Goal: Task Accomplishment & Management: Complete application form

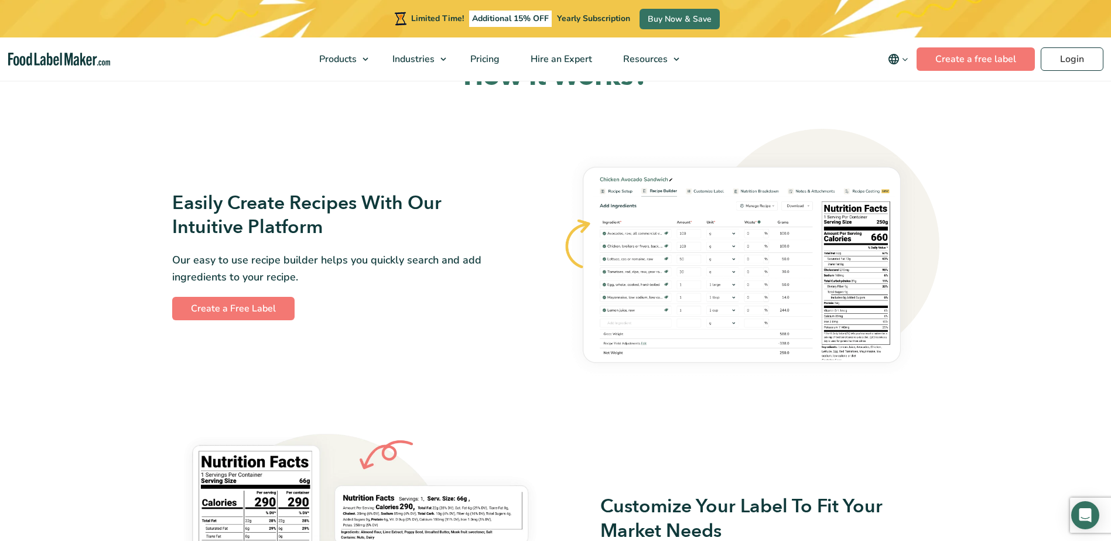
scroll to position [644, 0]
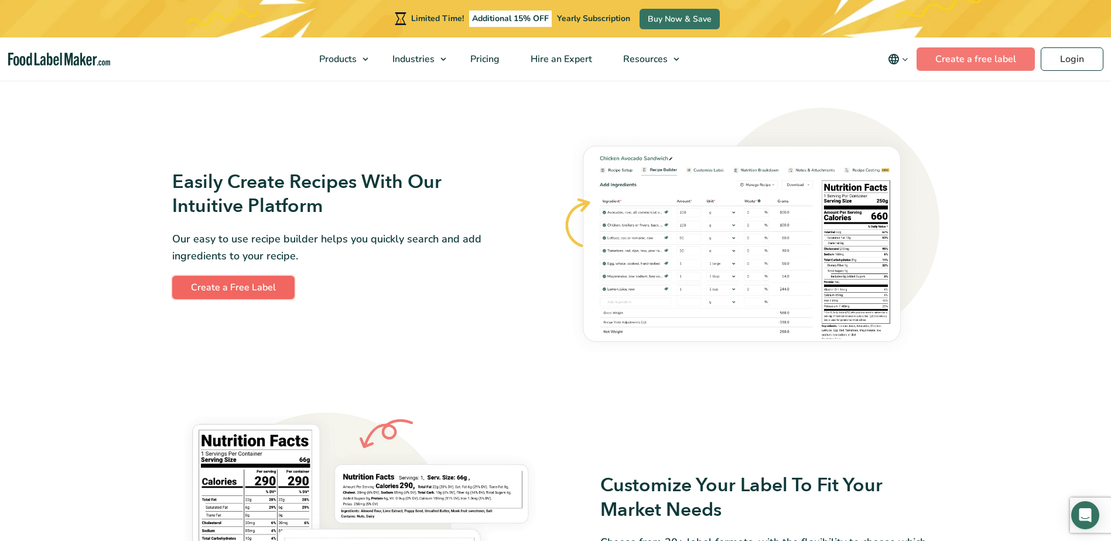
click at [276, 288] on link "Create a Free Label" at bounding box center [233, 287] width 122 height 23
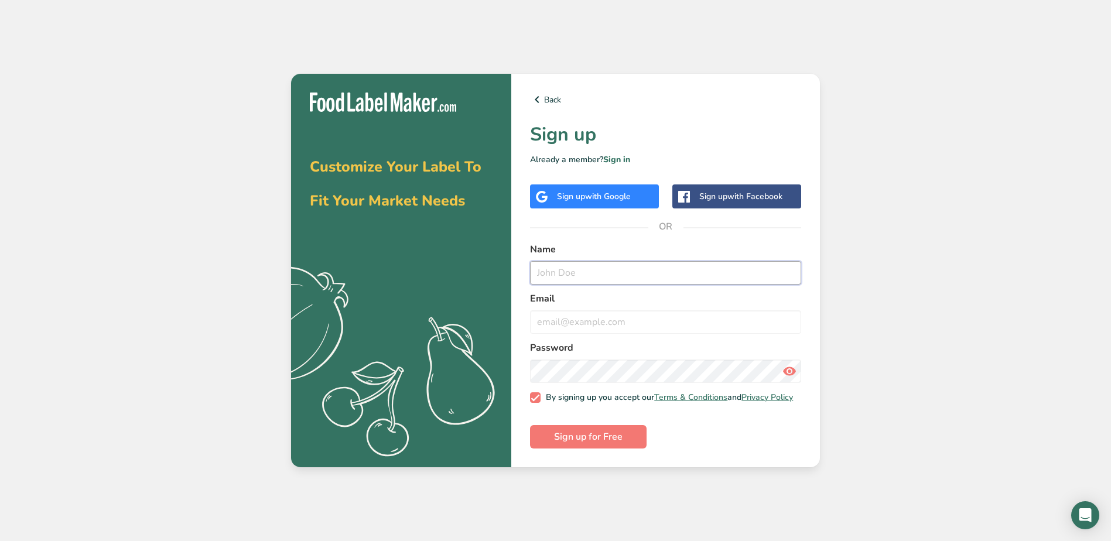
click at [552, 266] on input "text" at bounding box center [665, 272] width 271 height 23
type input "Katharine Schuler Ansel"
type input "ktdid428@yahoo.com"
click at [587, 436] on span "Sign up for Free" at bounding box center [588, 437] width 69 height 14
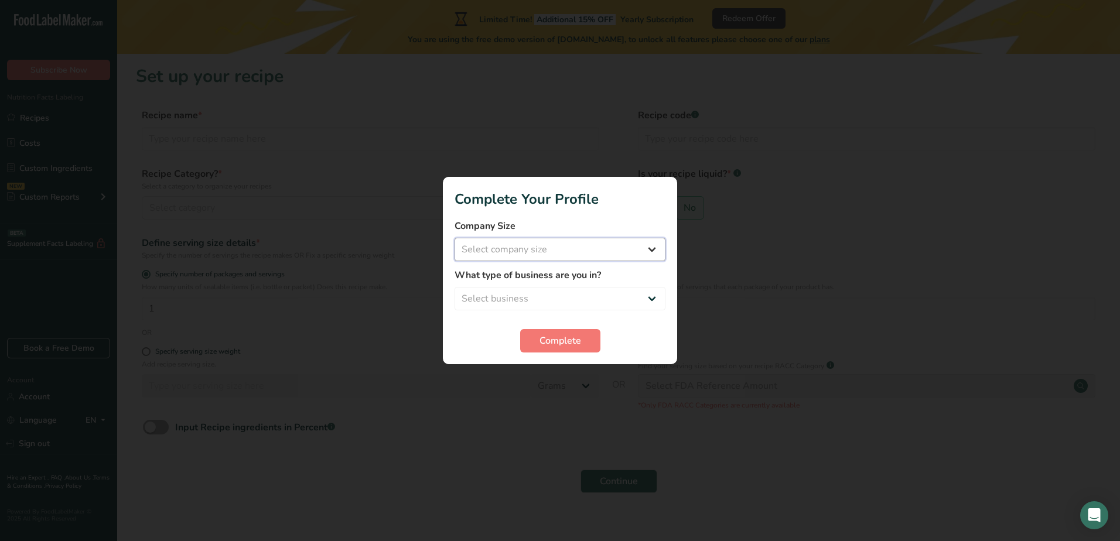
click at [618, 242] on select "Select company size Fewer than 10 Employees 10 to 50 Employees 51 to 500 Employ…" at bounding box center [559, 249] width 211 height 23
select select "1"
click at [454, 238] on select "Select company size Fewer than 10 Employees 10 to 50 Employees 51 to 500 Employ…" at bounding box center [559, 249] width 211 height 23
click at [569, 303] on select "Select business Packaged Food Manufacturer Restaurant & Cafe Bakery Meal Plans …" at bounding box center [559, 298] width 211 height 23
select select "1"
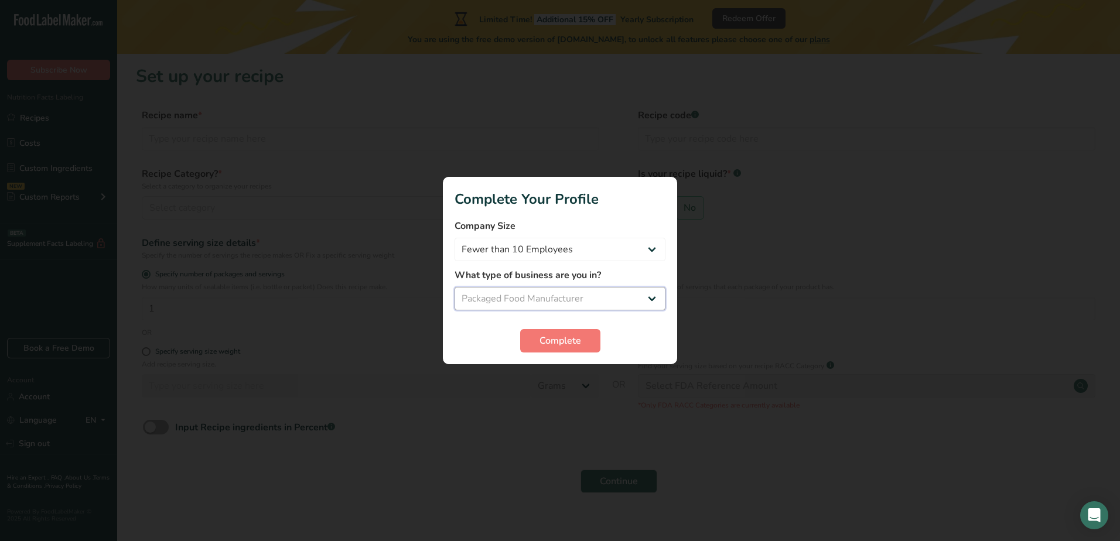
click at [454, 287] on select "Select business Packaged Food Manufacturer Restaurant & Cafe Bakery Meal Plans …" at bounding box center [559, 298] width 211 height 23
click at [555, 334] on span "Complete" at bounding box center [560, 341] width 42 height 14
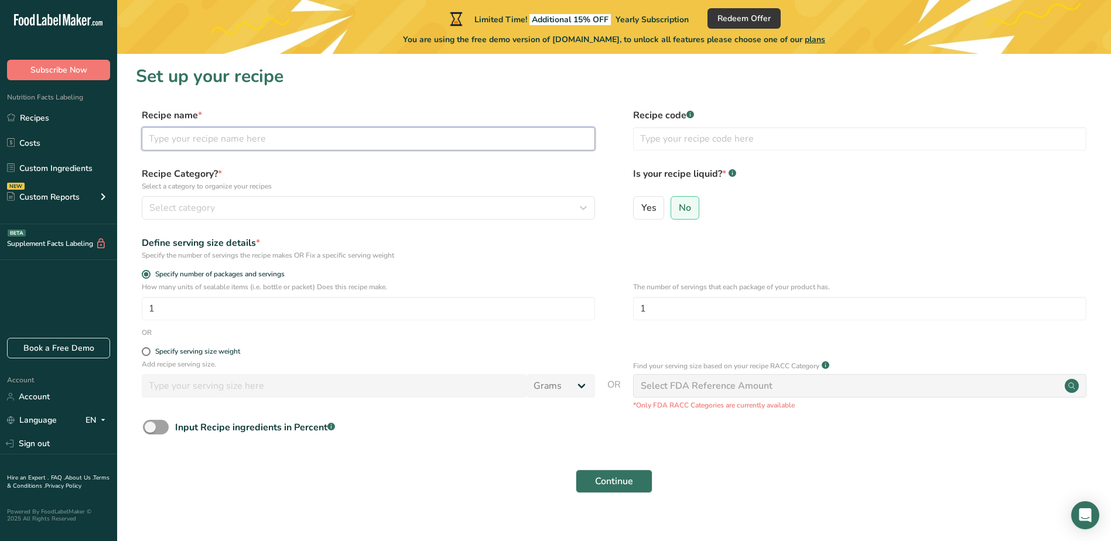
click at [240, 136] on input "text" at bounding box center [368, 138] width 453 height 23
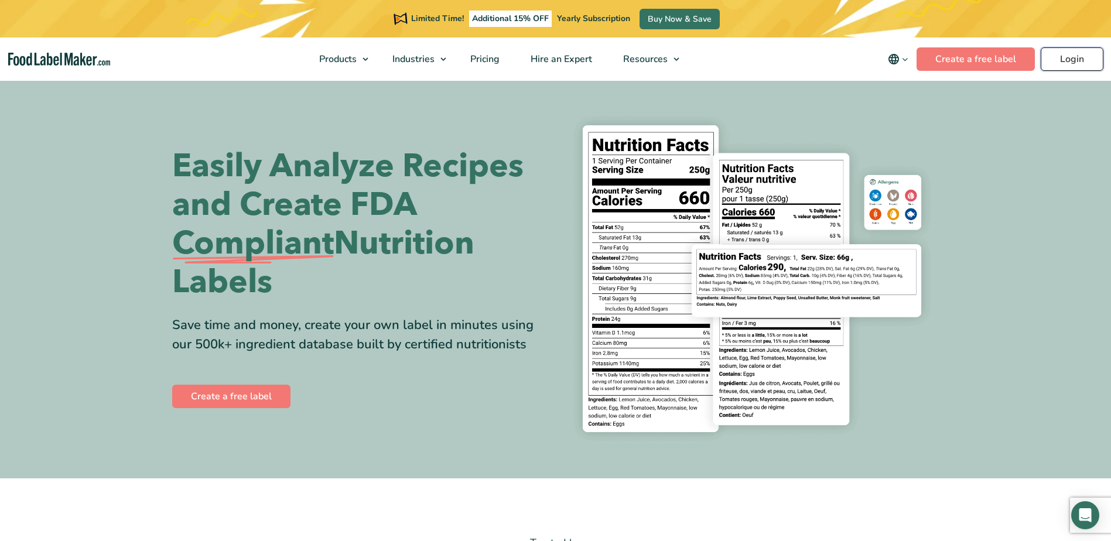
click at [1075, 59] on link "Login" at bounding box center [1072, 58] width 63 height 23
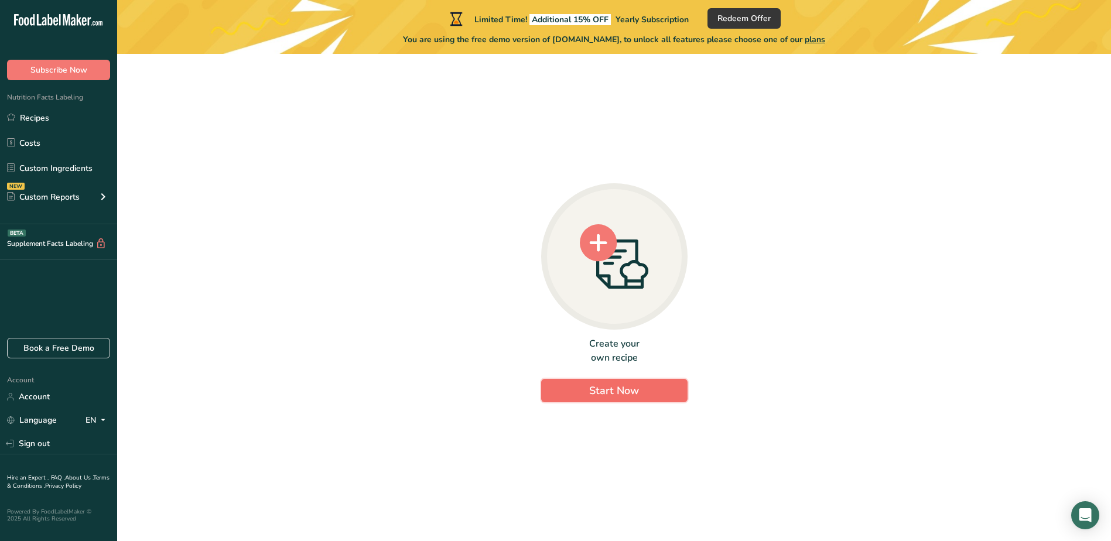
click at [605, 394] on span "Start Now" at bounding box center [614, 391] width 50 height 14
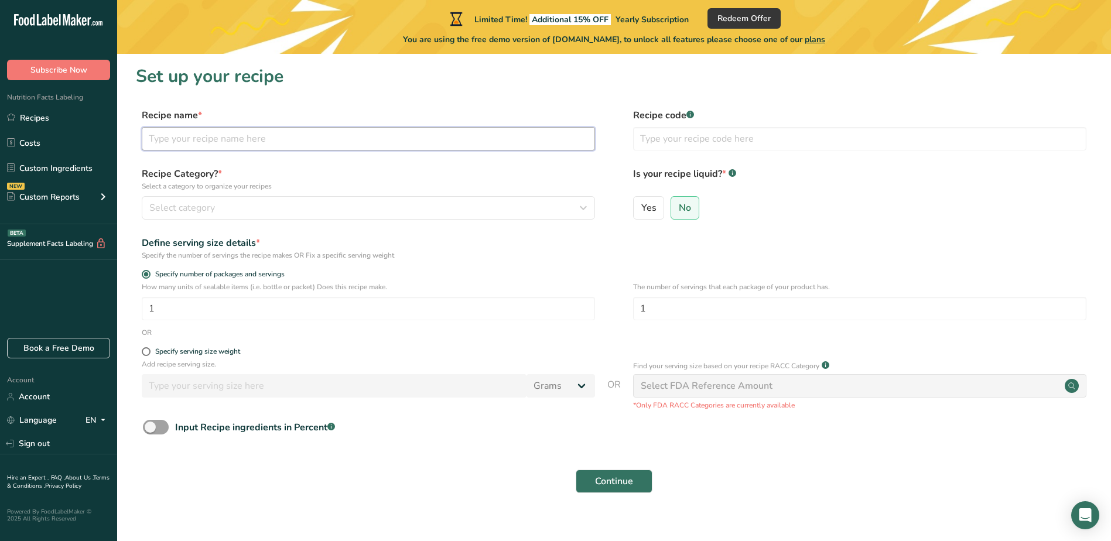
click at [213, 141] on input "text" at bounding box center [368, 138] width 453 height 23
type input "Villain Puffs"
click at [204, 200] on button "Select category" at bounding box center [368, 207] width 453 height 23
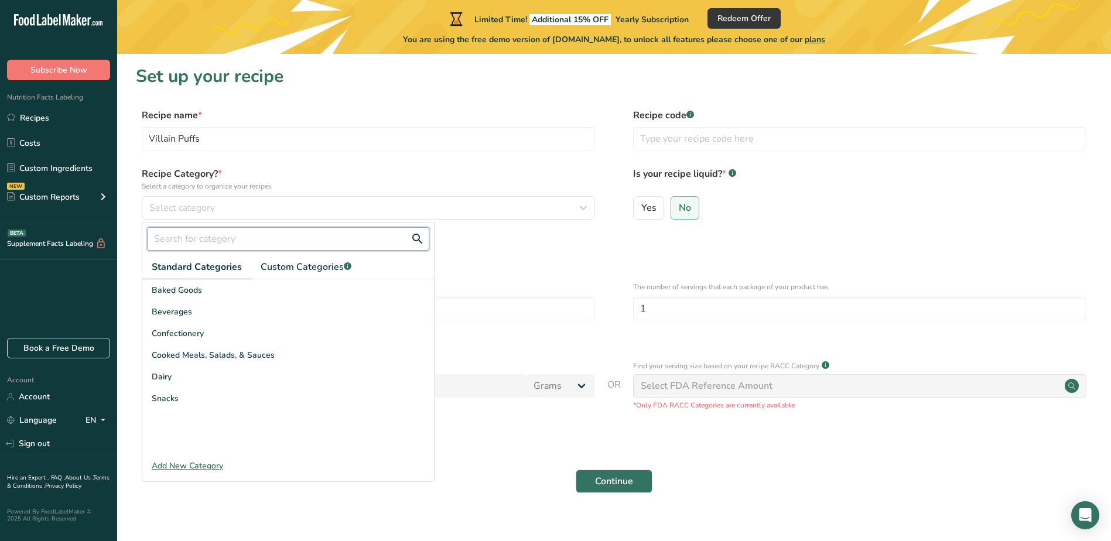
click at [203, 242] on input "text" at bounding box center [288, 238] width 282 height 23
type input "cereal"
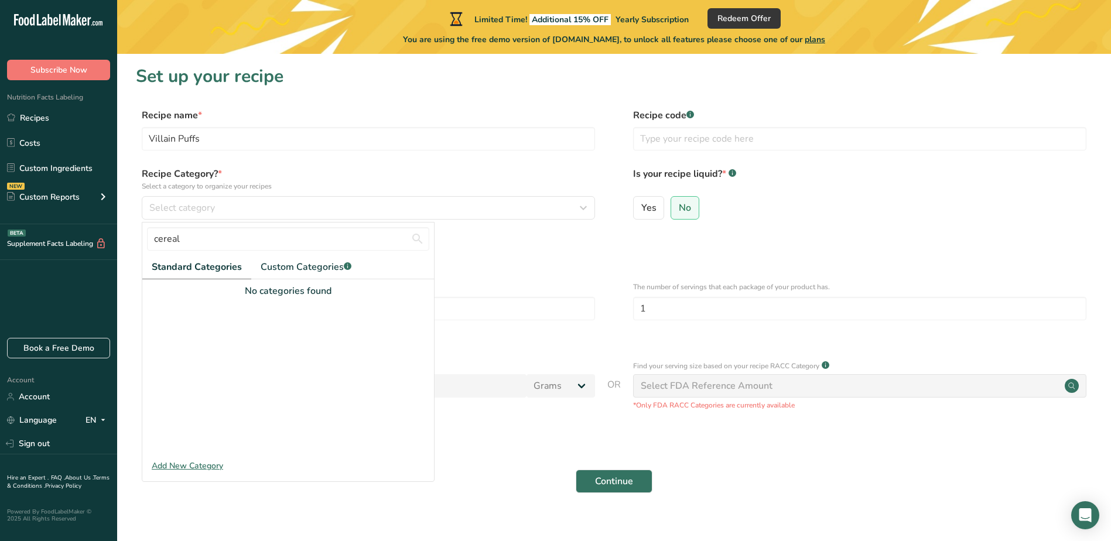
click at [550, 271] on label "Specify number of packages and servings" at bounding box center [368, 274] width 453 height 9
click at [149, 271] on input "Specify number of packages and servings" at bounding box center [146, 275] width 8 height 8
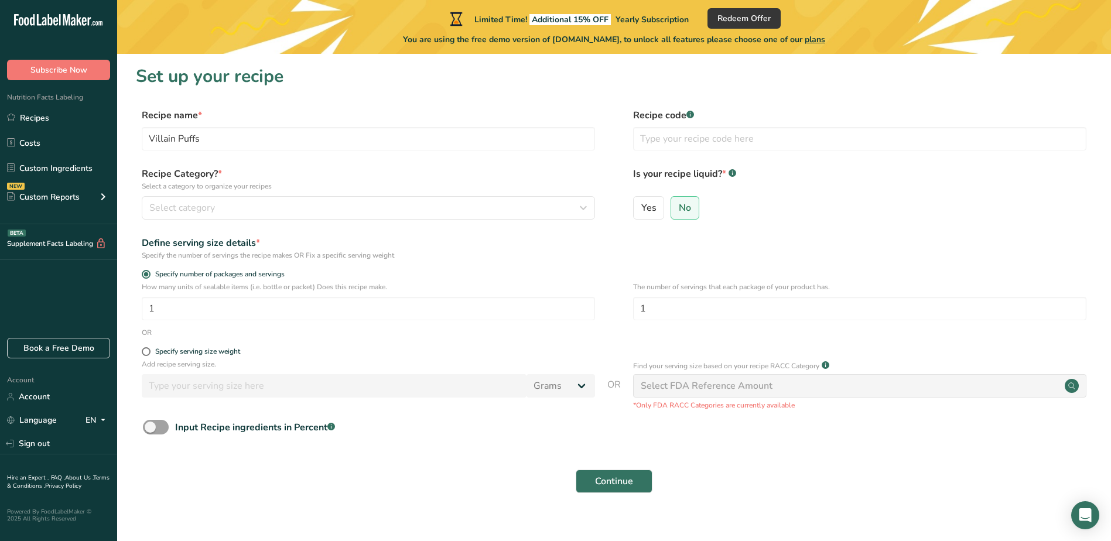
click at [325, 196] on div "Recipe Category? * Select a category to organize your recipes Select category c…" at bounding box center [368, 193] width 453 height 53
click at [326, 202] on div "Select category" at bounding box center [364, 208] width 431 height 14
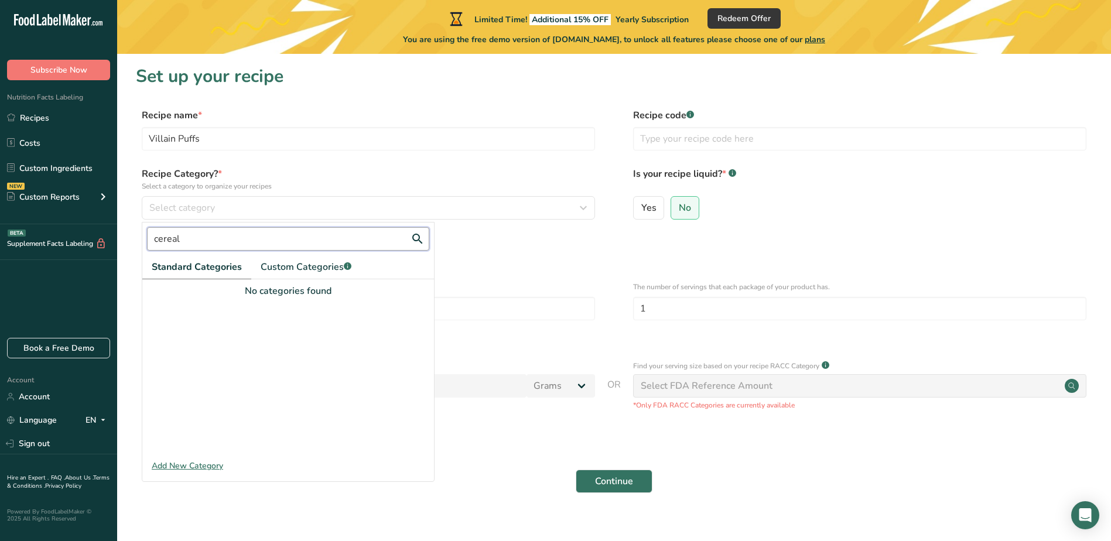
click at [235, 238] on input "cereal" at bounding box center [288, 238] width 282 height 23
click at [199, 465] on div "Add New Category" at bounding box center [288, 466] width 292 height 12
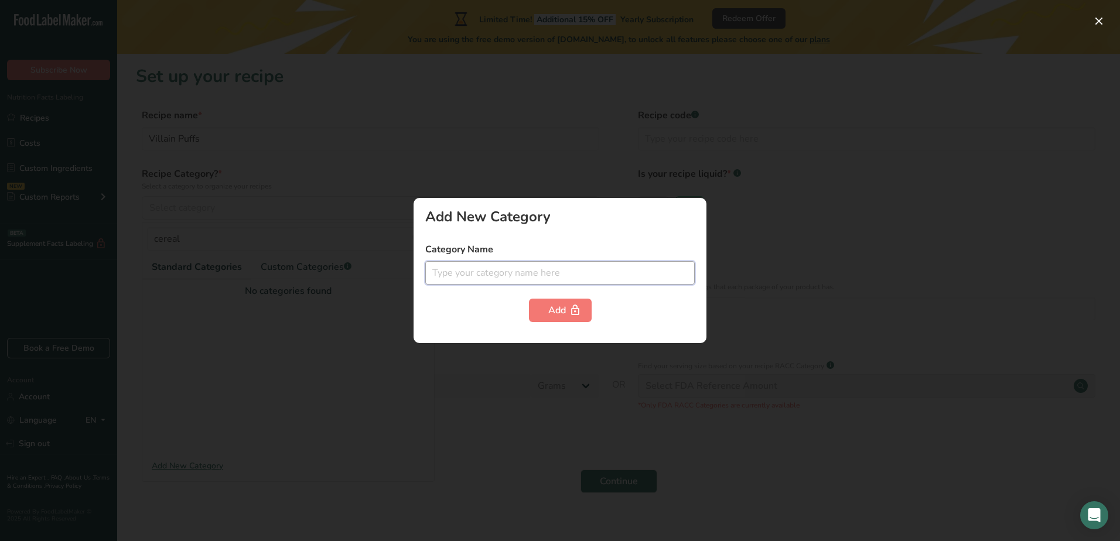
click at [502, 277] on input "text" at bounding box center [559, 272] width 269 height 23
type input "Cereal"
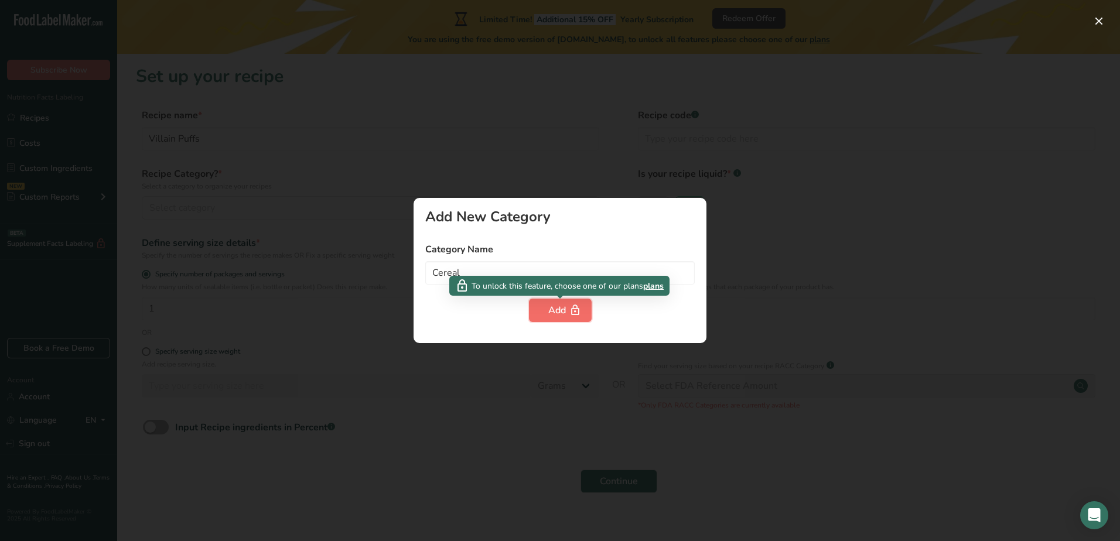
click at [546, 312] on button "Add" at bounding box center [560, 310] width 63 height 23
click at [526, 390] on div at bounding box center [560, 270] width 1120 height 541
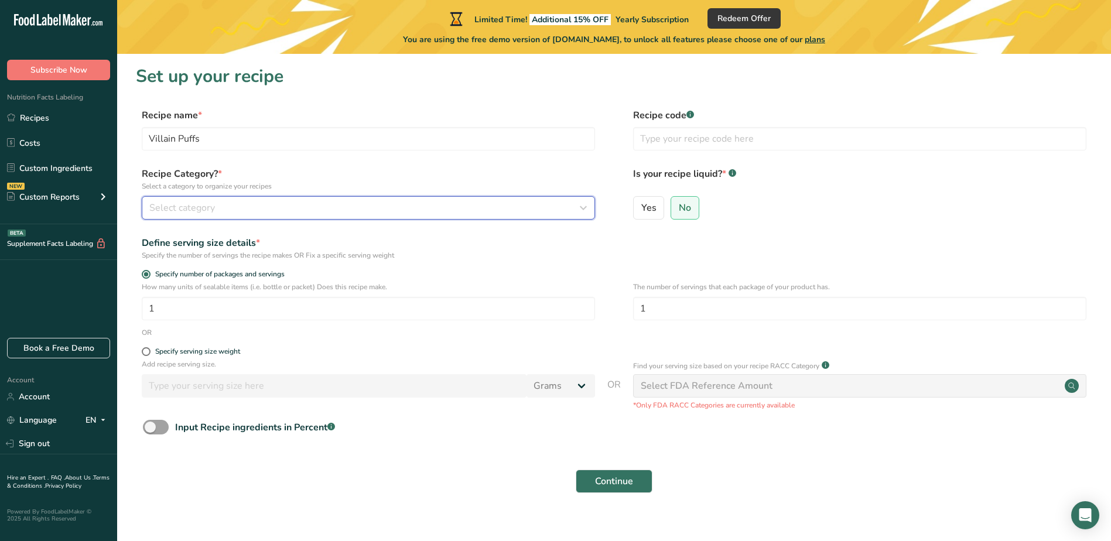
click at [220, 207] on div "Select category" at bounding box center [364, 208] width 431 height 14
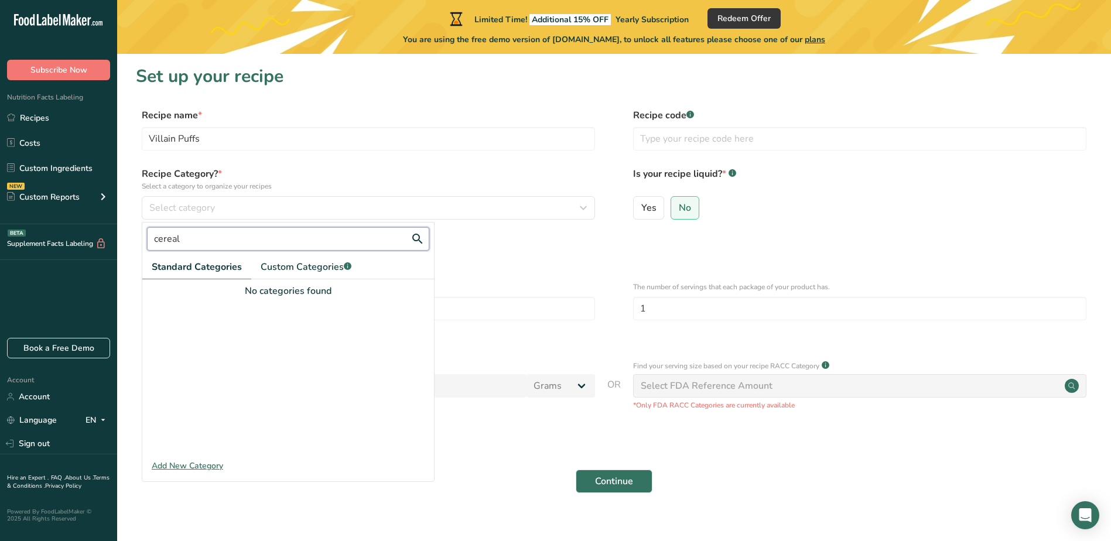
drag, startPoint x: 186, startPoint y: 240, endPoint x: 140, endPoint y: 240, distance: 45.7
click at [140, 240] on form "Recipe name * Villain Puffs Recipe code .a-a{fill:#347362;}.b-a{fill:#fff;} Rec…" at bounding box center [614, 304] width 956 height 392
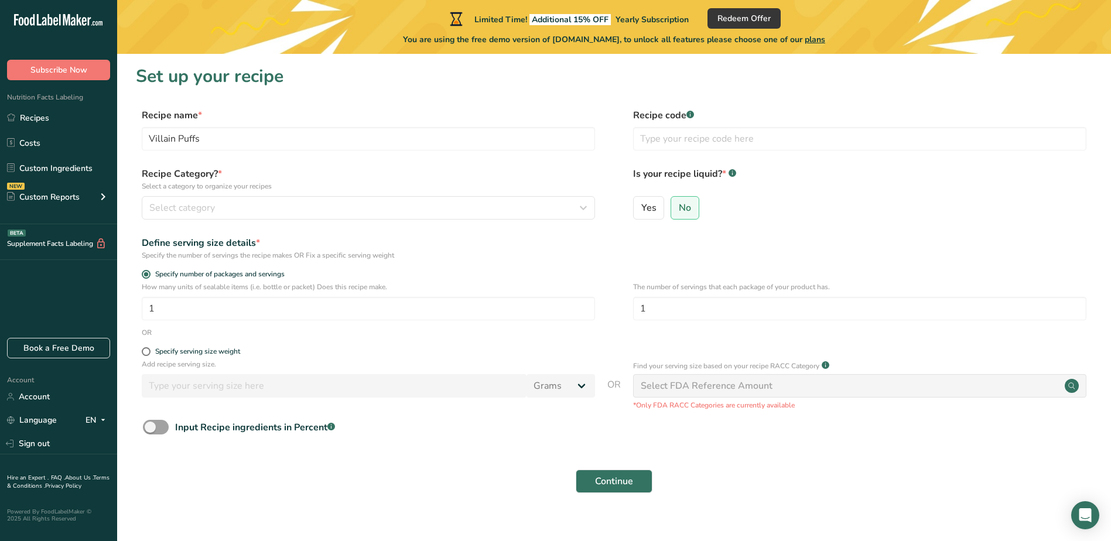
click at [210, 220] on div "Recipe Category? * Select a category to organize your recipes Select category c…" at bounding box center [614, 197] width 956 height 60
click at [211, 208] on span "Select category" at bounding box center [182, 208] width 66 height 14
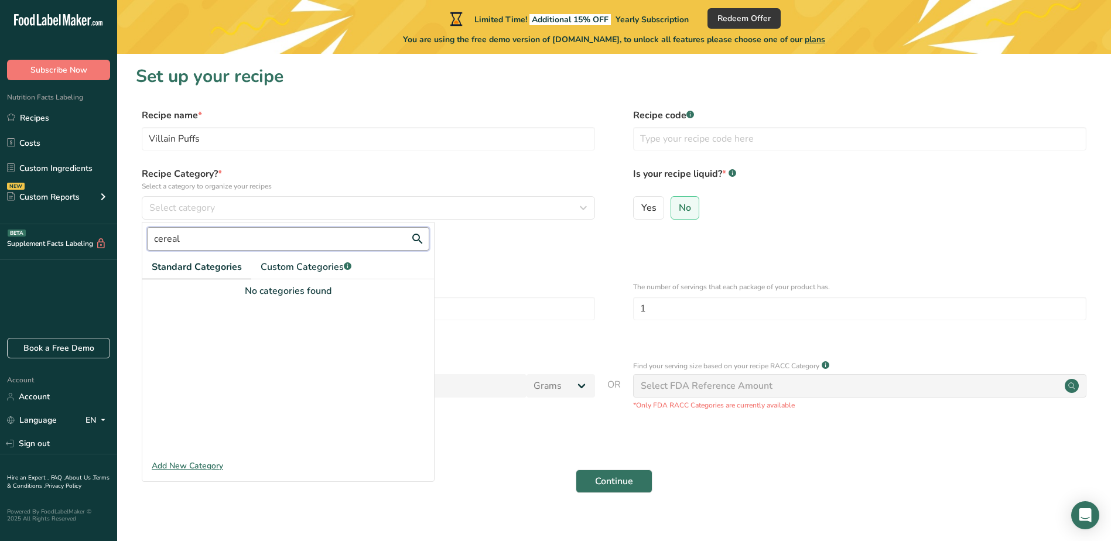
drag, startPoint x: 200, startPoint y: 232, endPoint x: 136, endPoint y: 235, distance: 64.5
click at [136, 235] on form "Recipe name * Villain Puffs Recipe code .a-a{fill:#347362;}.b-a{fill:#fff;} Rec…" at bounding box center [614, 304] width 956 height 392
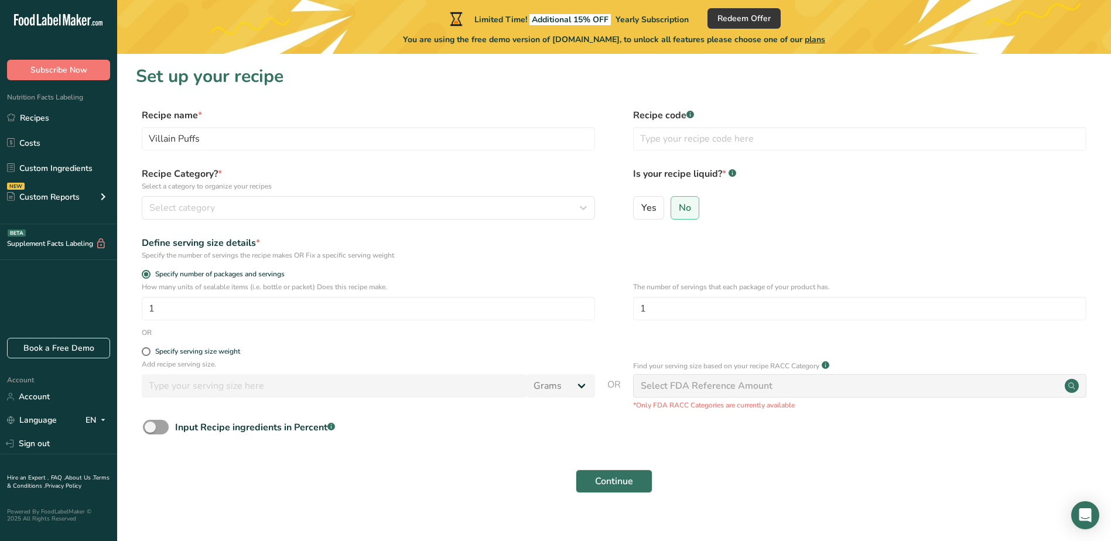
click at [172, 220] on div "Recipe Category? * Select a category to organize your recipes Select category c…" at bounding box center [614, 197] width 956 height 60
click at [185, 204] on span "Select category" at bounding box center [182, 208] width 66 height 14
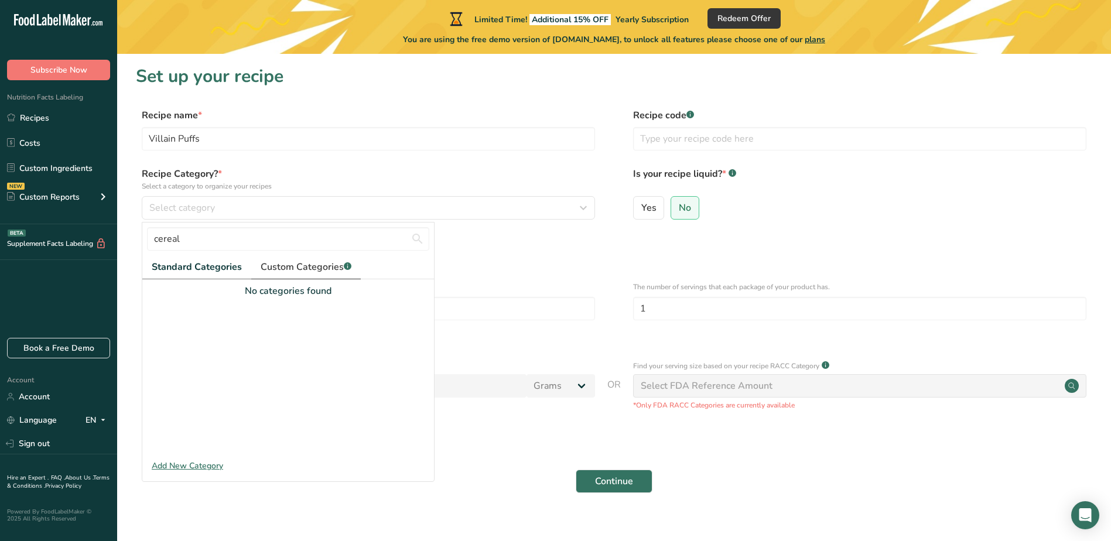
click at [308, 268] on span "Custom Categories .a-a{fill:#347362;}.b-a{fill:#fff;}" at bounding box center [306, 267] width 91 height 14
click at [228, 269] on span "Standard Categories" at bounding box center [196, 267] width 89 height 14
drag, startPoint x: 312, startPoint y: 240, endPoint x: 104, endPoint y: 245, distance: 208.5
click at [104, 245] on div ".a-20{fill:#fff;} Subscribe Now Nutrition Facts Labeling Recipes Costs Custom I…" at bounding box center [555, 278] width 1111 height 556
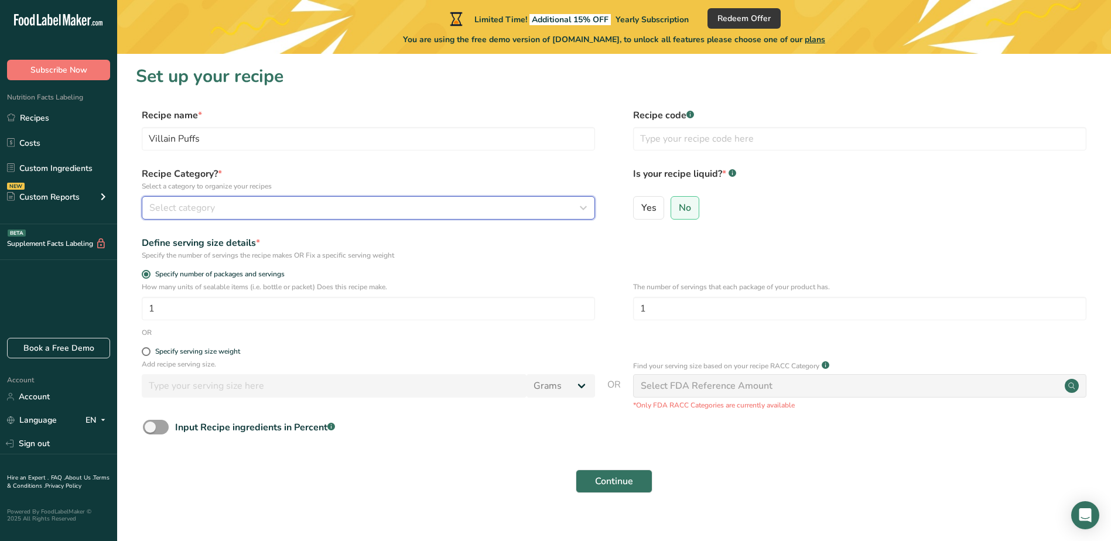
click at [222, 212] on div "Select category" at bounding box center [364, 208] width 431 height 14
